Goal: Task Accomplishment & Management: Use online tool/utility

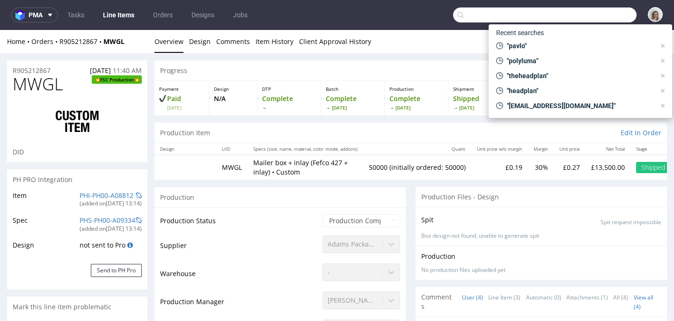
scroll to position [804, 0]
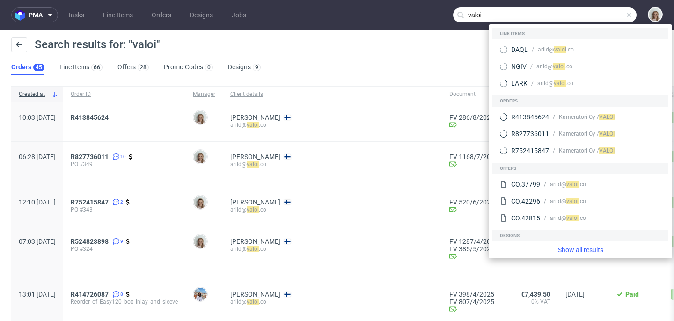
drag, startPoint x: 598, startPoint y: 16, endPoint x: 449, endPoint y: 9, distance: 149.1
click at [453, 9] on input "valoi" at bounding box center [545, 14] width 184 height 15
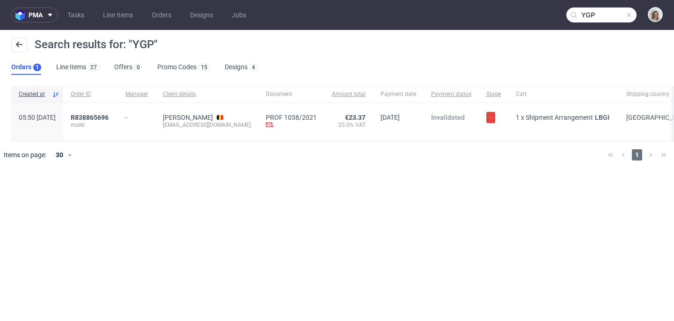
click at [607, 16] on input "YGP" at bounding box center [602, 14] width 70 height 15
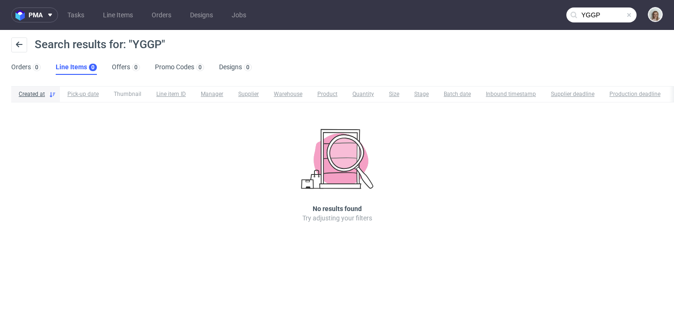
click at [590, 13] on input "YGGP" at bounding box center [602, 14] width 70 height 15
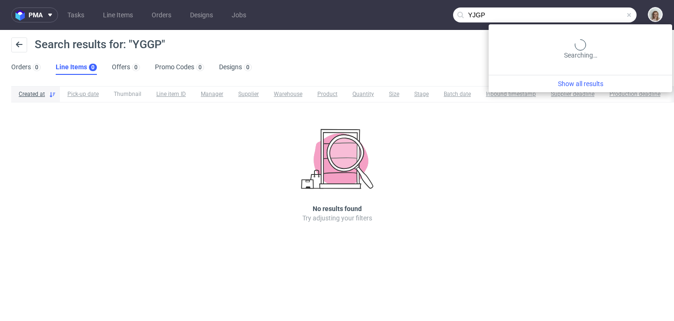
type input "YJGP"
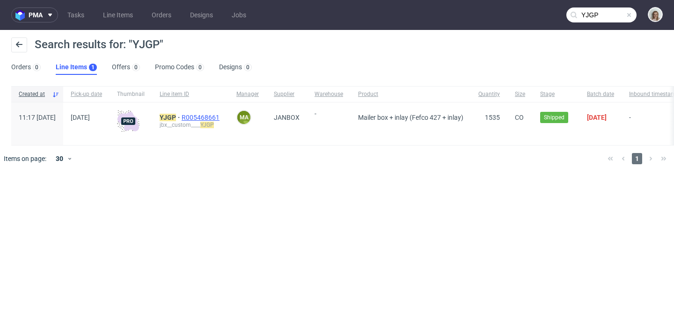
click at [222, 118] on span "R005468661" at bounding box center [202, 117] width 40 height 7
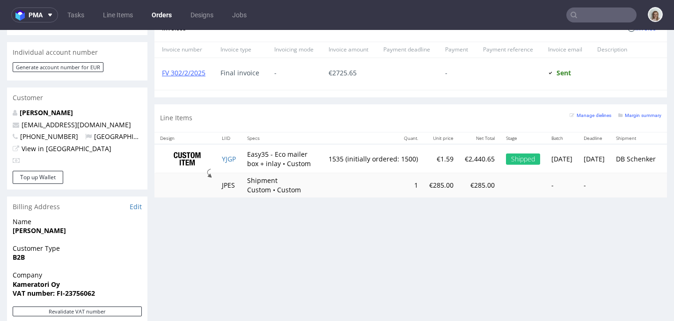
scroll to position [451, 0]
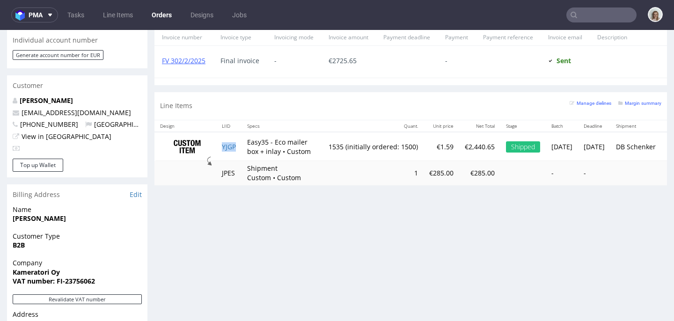
click at [240, 147] on td "YJGP" at bounding box center [228, 147] width 25 height 30
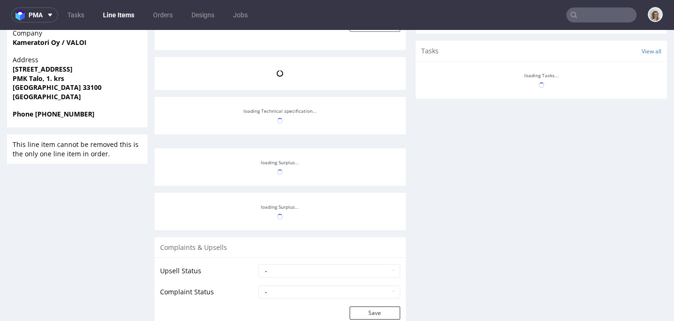
scroll to position [180, 0]
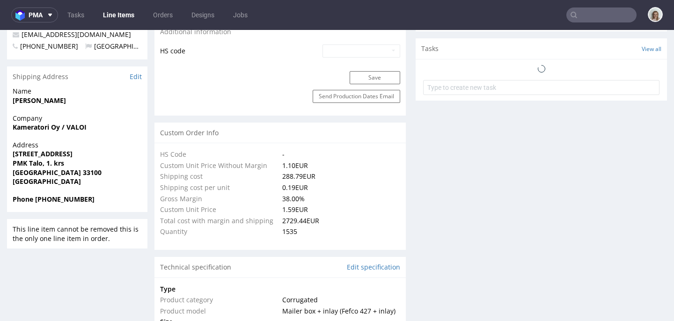
select select "in_progress"
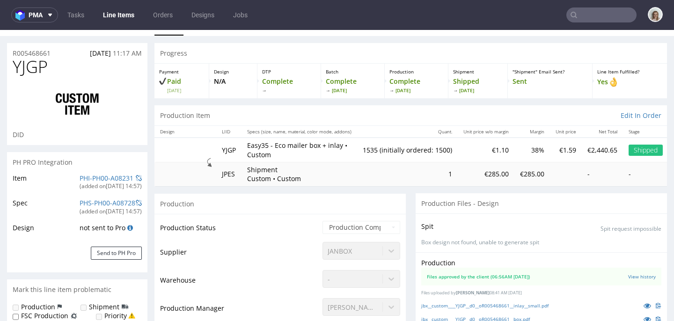
scroll to position [0, 0]
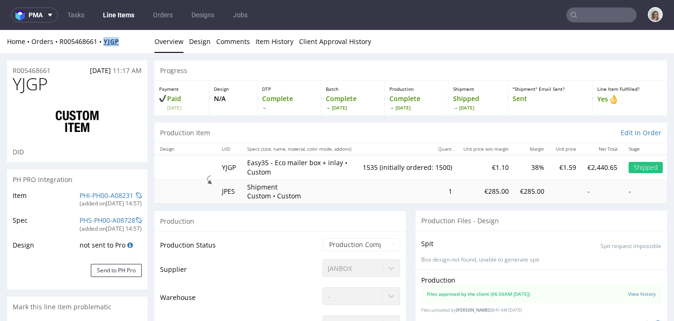
drag, startPoint x: 124, startPoint y: 41, endPoint x: 106, endPoint y: 39, distance: 17.4
click at [106, 39] on div "Home Orders R005468661 YJGP" at bounding box center [77, 41] width 140 height 9
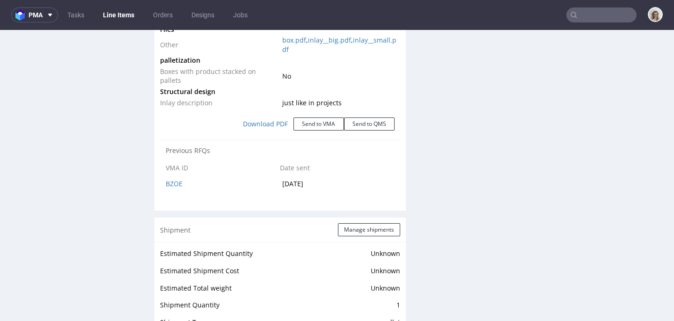
scroll to position [1236, 0]
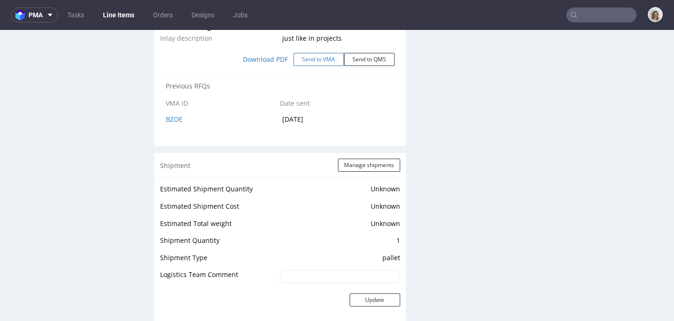
click at [318, 60] on button "Send to VMA" at bounding box center [319, 59] width 51 height 13
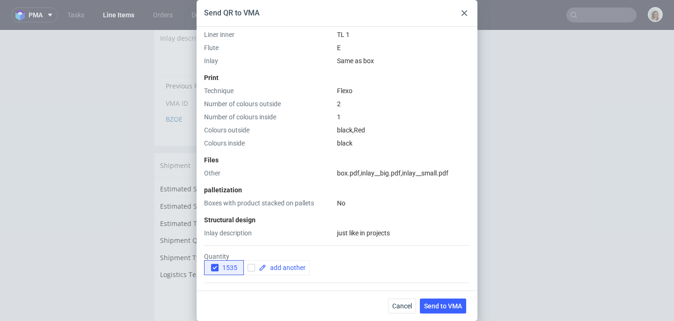
scroll to position [367, 0]
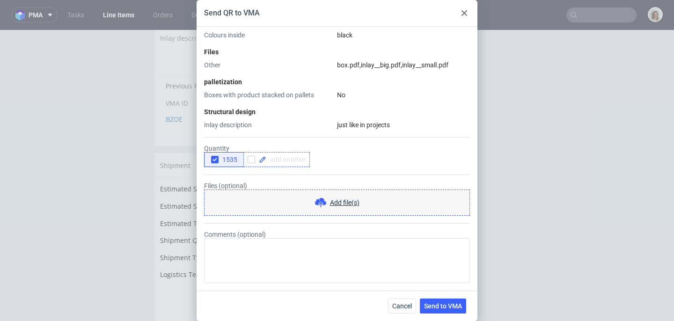
click at [298, 160] on span at bounding box center [285, 159] width 39 height 7
checkbox input "true"
click at [215, 159] on use "button" at bounding box center [215, 159] width 4 height 3
click at [445, 304] on span "Send to VMA" at bounding box center [443, 306] width 38 height 7
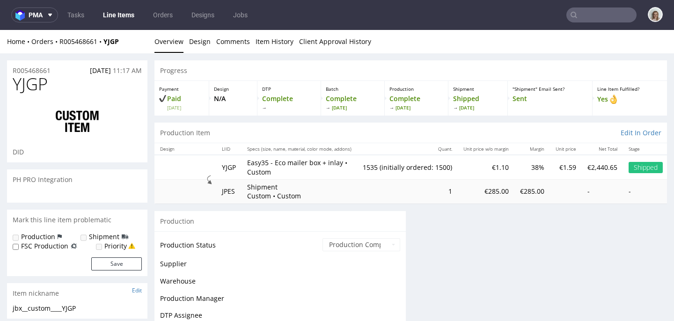
select select "in_progress"
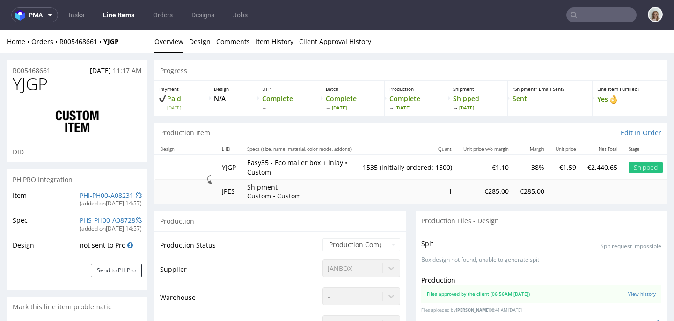
scroll to position [180, 0]
click at [616, 12] on input "text" at bounding box center [602, 14] width 70 height 15
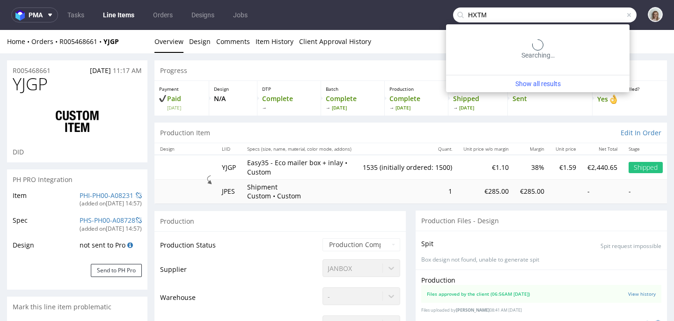
type input "HXTM"
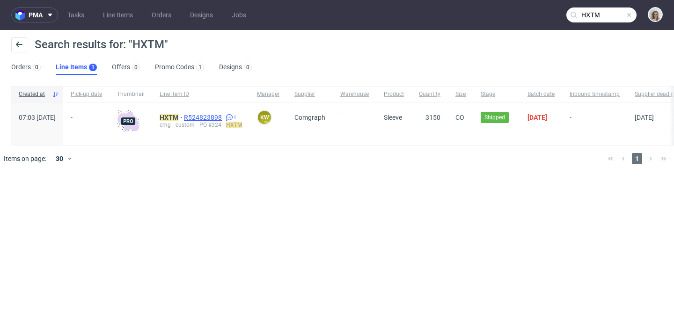
click at [221, 120] on span "R524823898" at bounding box center [204, 117] width 40 height 7
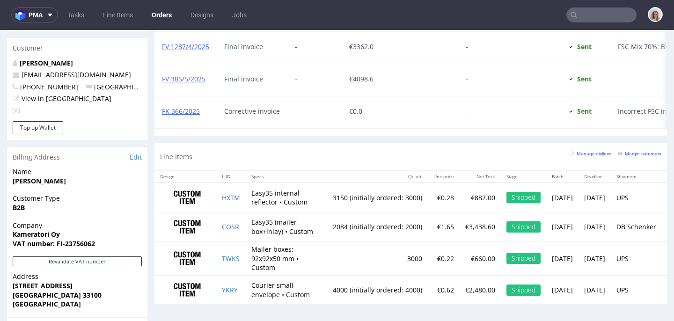
scroll to position [550, 0]
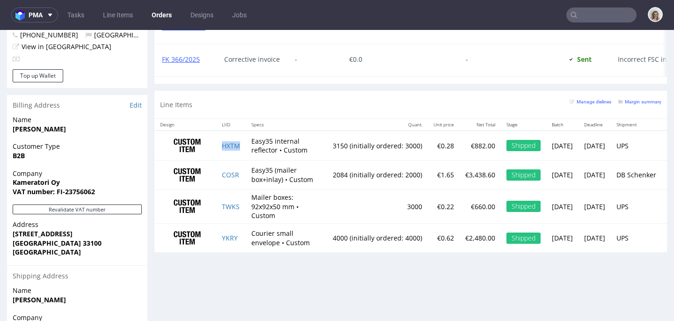
click at [243, 160] on td "HXTM" at bounding box center [231, 146] width 30 height 30
click at [243, 252] on td "YKRY" at bounding box center [231, 237] width 30 height 29
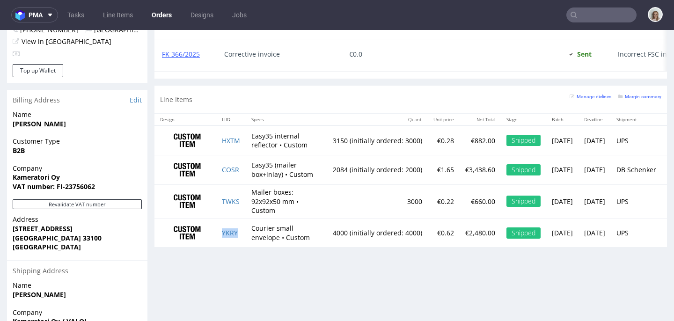
scroll to position [635, 0]
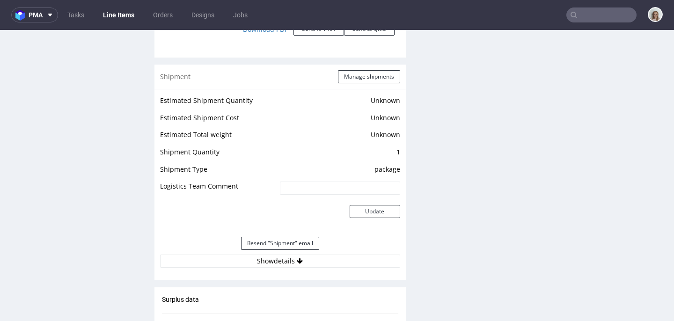
scroll to position [1118, 0]
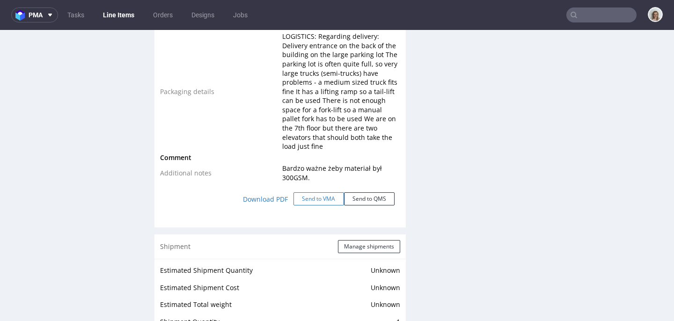
click at [314, 192] on button "Send to VMA" at bounding box center [319, 198] width 51 height 13
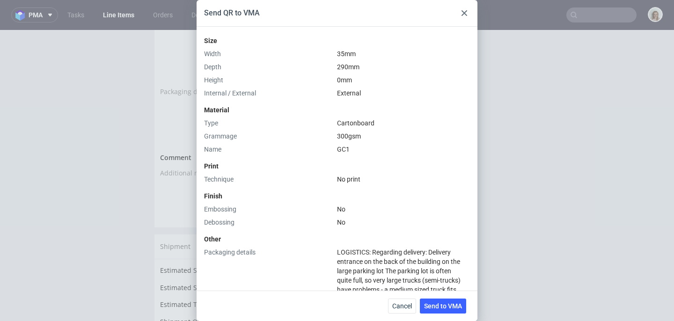
scroll to position [395, 0]
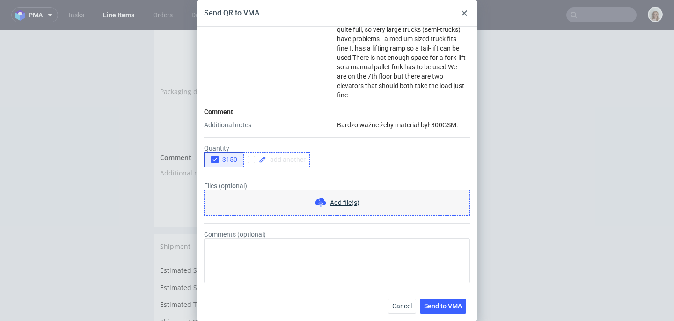
click at [297, 158] on span at bounding box center [285, 159] width 39 height 7
checkbox input "true"
click at [214, 157] on icon "button" at bounding box center [215, 159] width 7 height 7
click at [431, 310] on span "Send to VMA" at bounding box center [443, 306] width 38 height 7
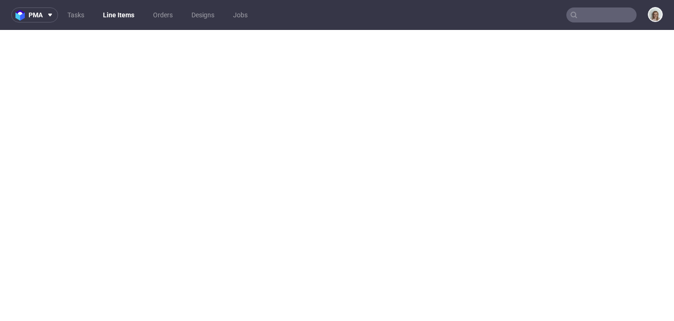
select select "in_progress"
